Goal: Information Seeking & Learning: Learn about a topic

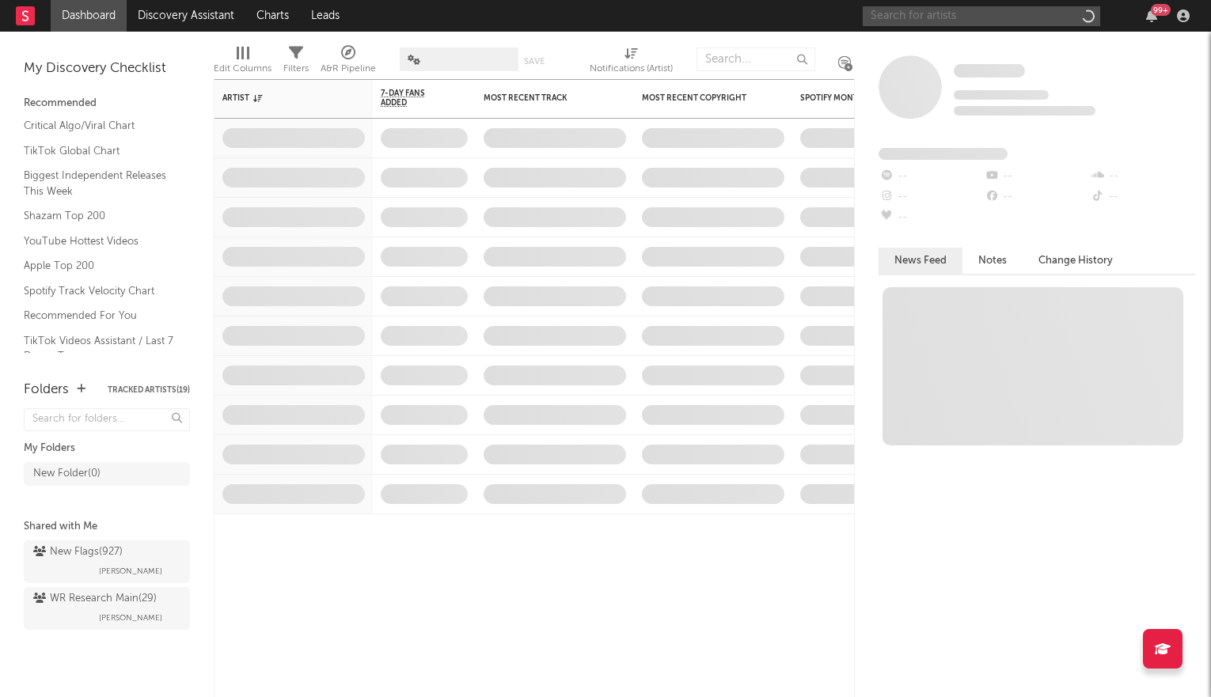
click at [938, 18] on input "text" at bounding box center [981, 16] width 237 height 20
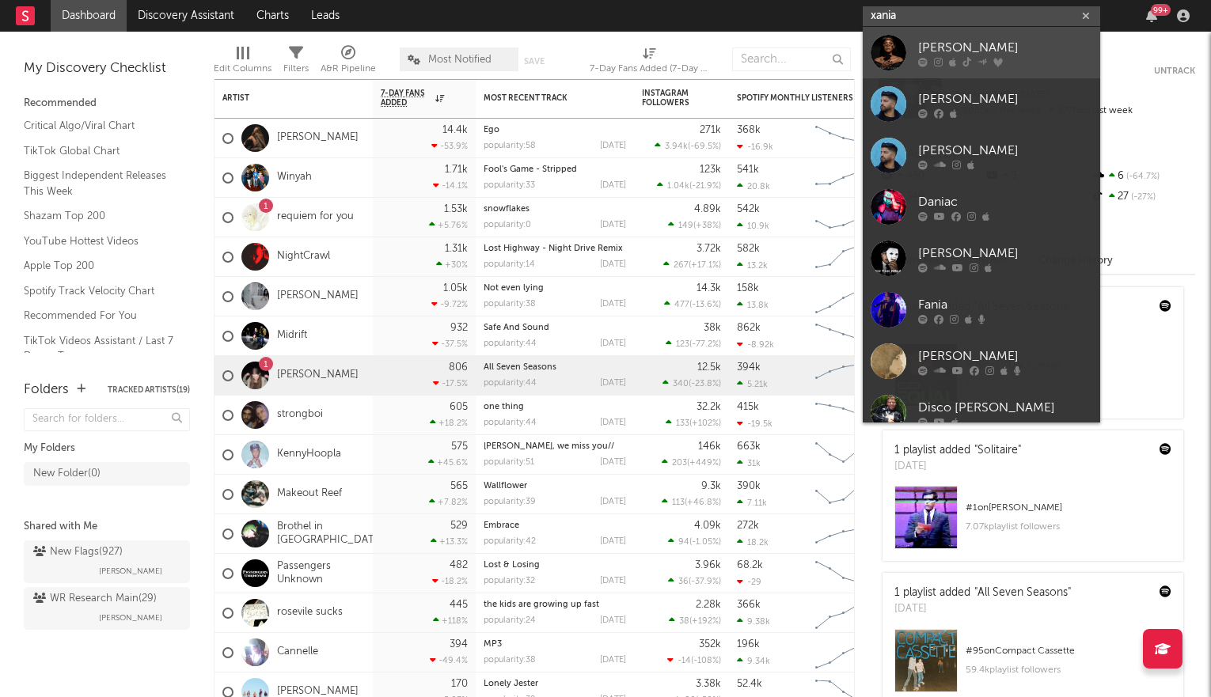
type input "xania"
click at [974, 54] on div "[PERSON_NAME]" at bounding box center [1005, 47] width 174 height 19
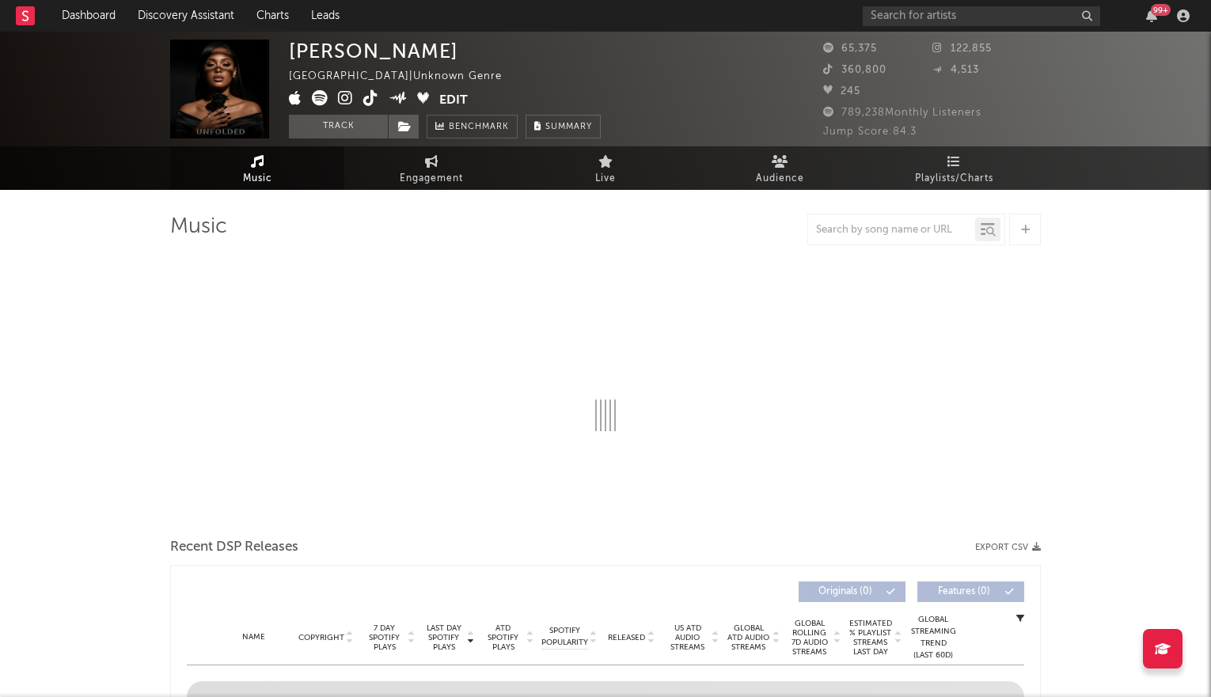
select select "1w"
